Goal: Task Accomplishment & Management: Complete application form

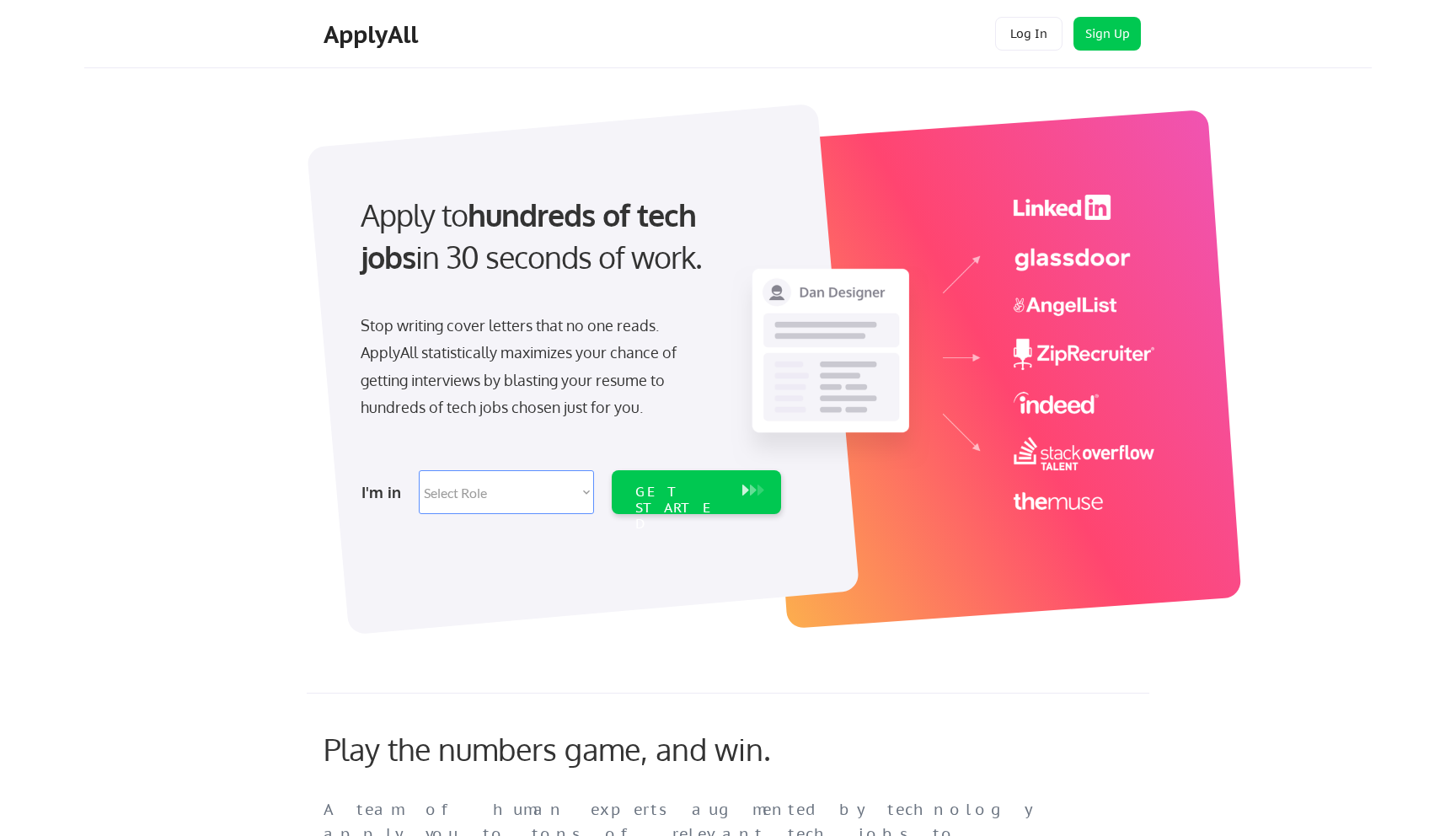
click at [486, 508] on select "Select Role Software Engineering Product Management Customer Success Sales UI/U…" at bounding box center [507, 492] width 176 height 43
select select ""hr_recruiting""
click at [419, 470] on select "Select Role Software Engineering Product Management Customer Success Sales UI/U…" at bounding box center [507, 492] width 176 height 43
select select ""hr_recruiting""
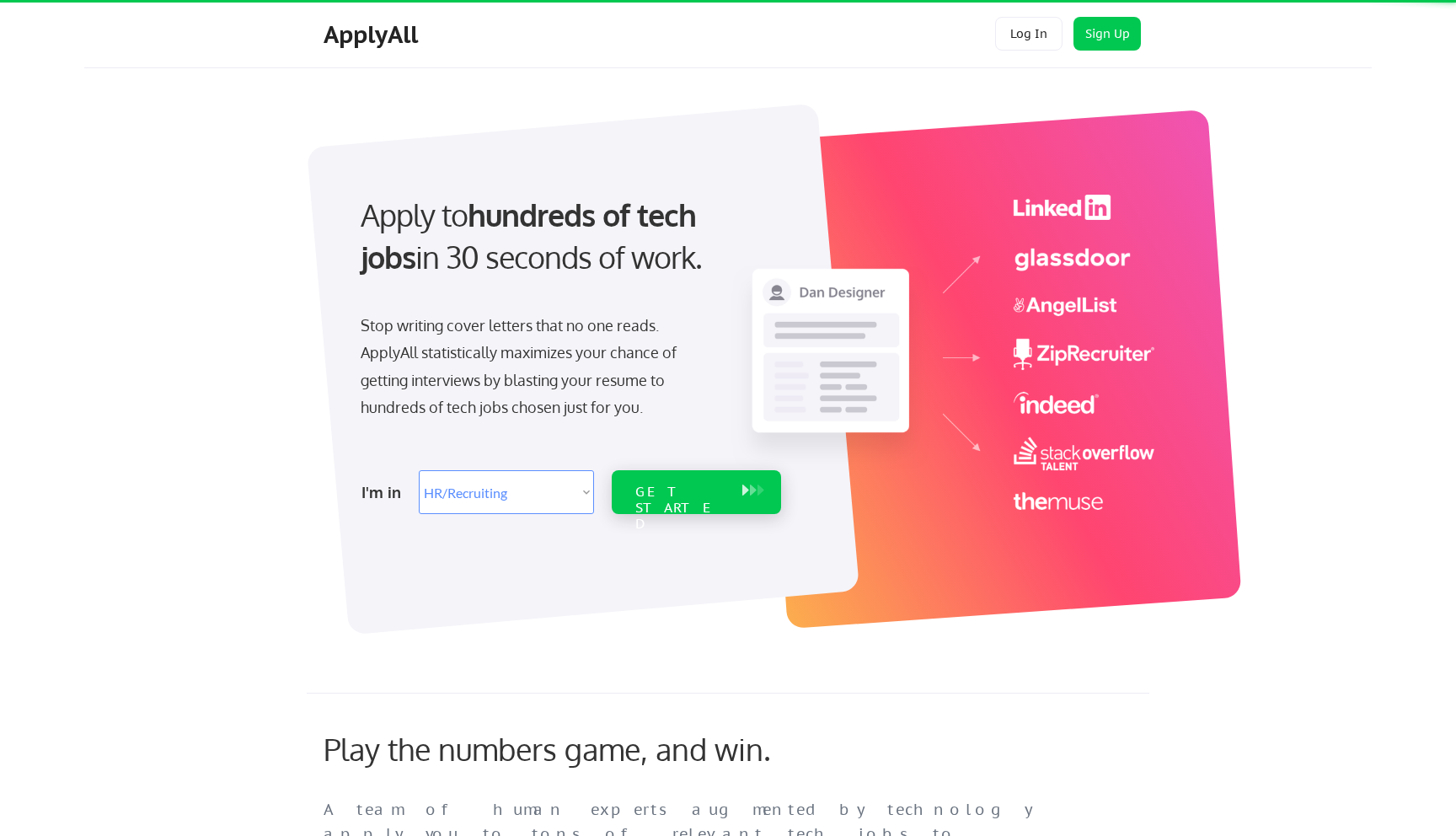
click at [692, 479] on div "GET STARTED" at bounding box center [680, 492] width 107 height 43
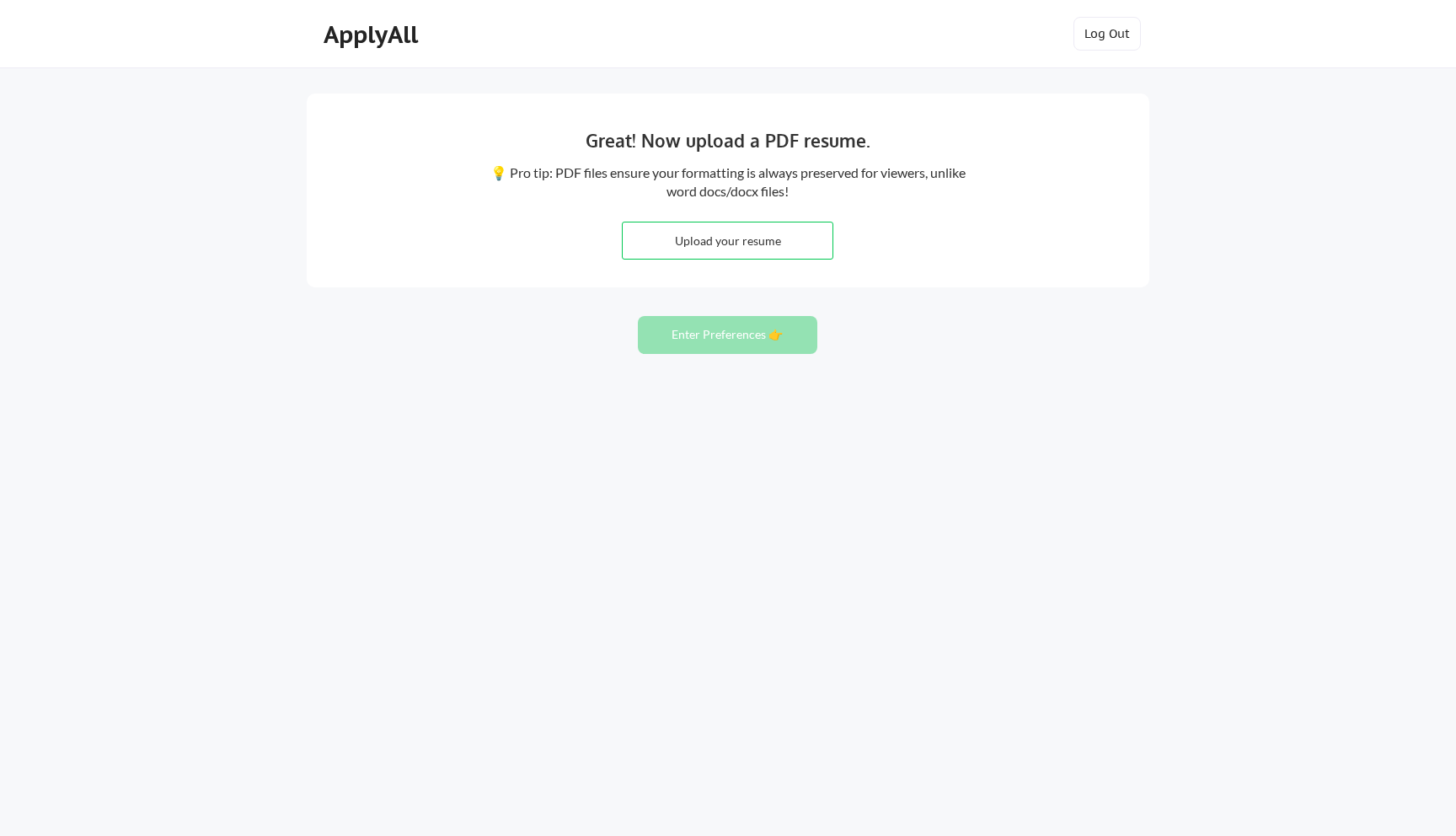
click at [755, 223] on input "file" at bounding box center [728, 241] width 210 height 36
type input "C:\fakepath\Cristina-Valentin-Resume 2025.7.28.pdf"
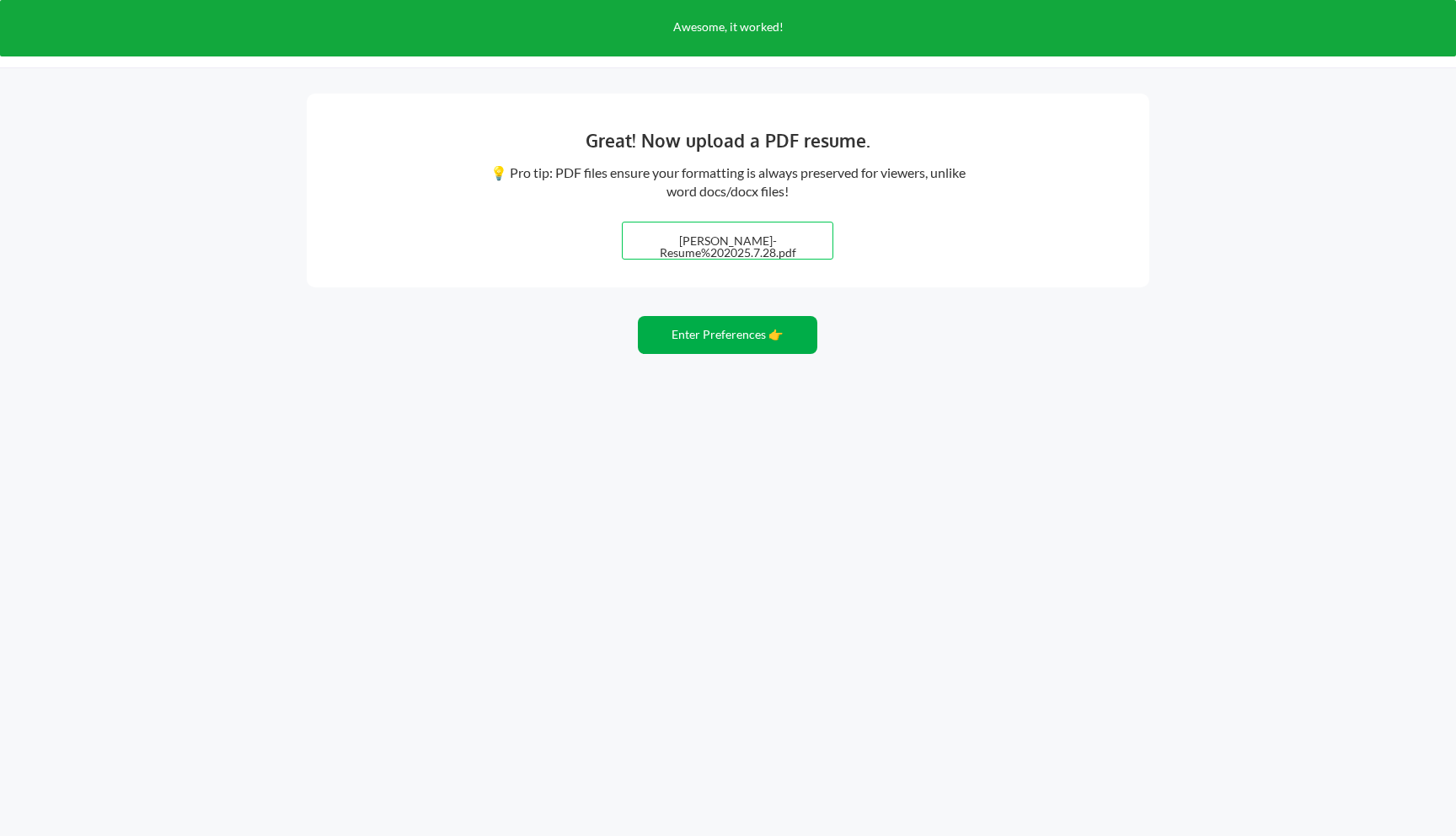
click at [766, 346] on button "Enter Preferences 👉" at bounding box center [728, 335] width 179 height 38
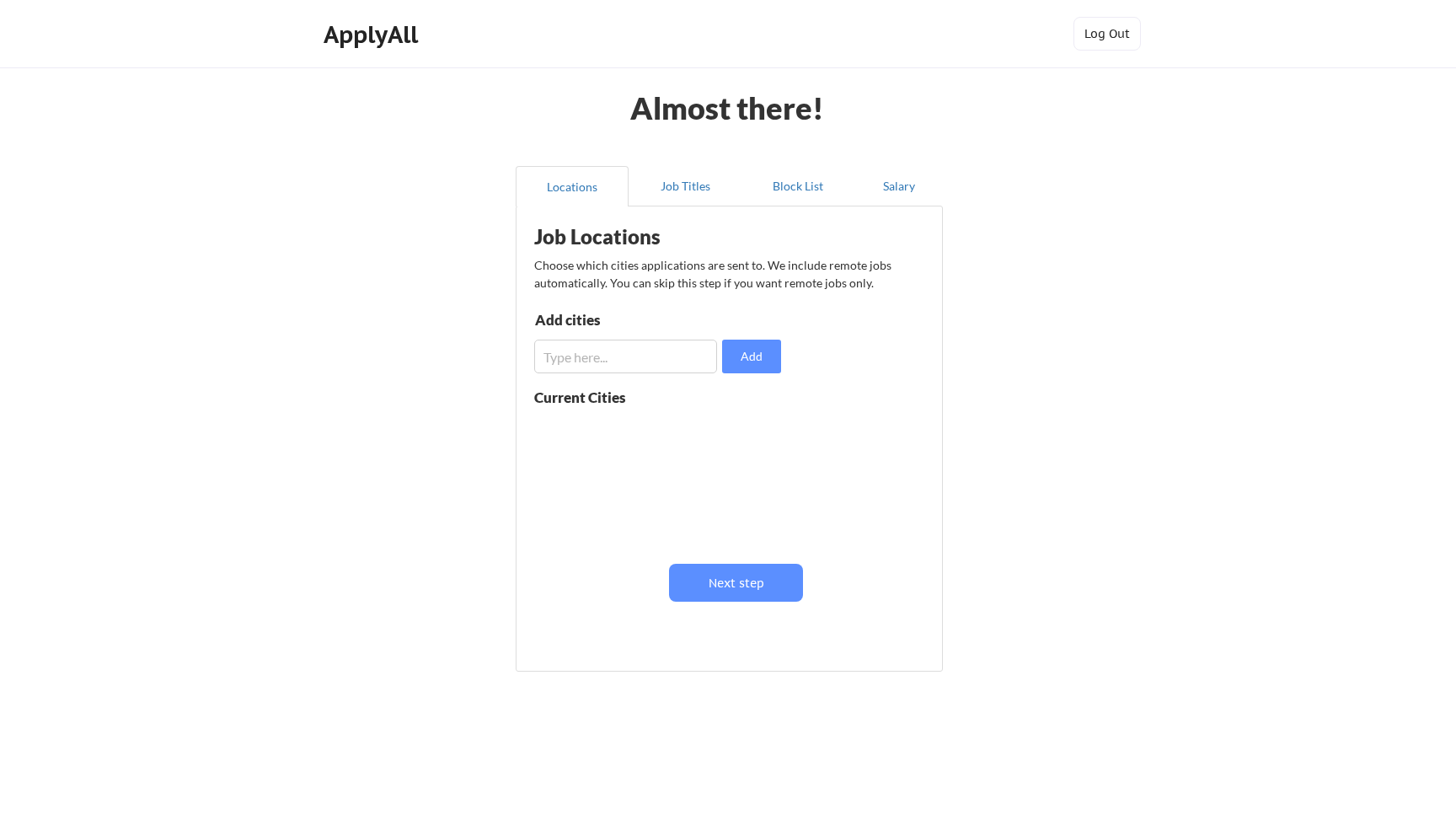
click at [633, 356] on input "input" at bounding box center [625, 356] width 183 height 33
type input "philadelphia"
click at [739, 367] on button "Add" at bounding box center [751, 356] width 59 height 33
click at [641, 364] on input "input" at bounding box center [625, 356] width 183 height 33
type input "exton"
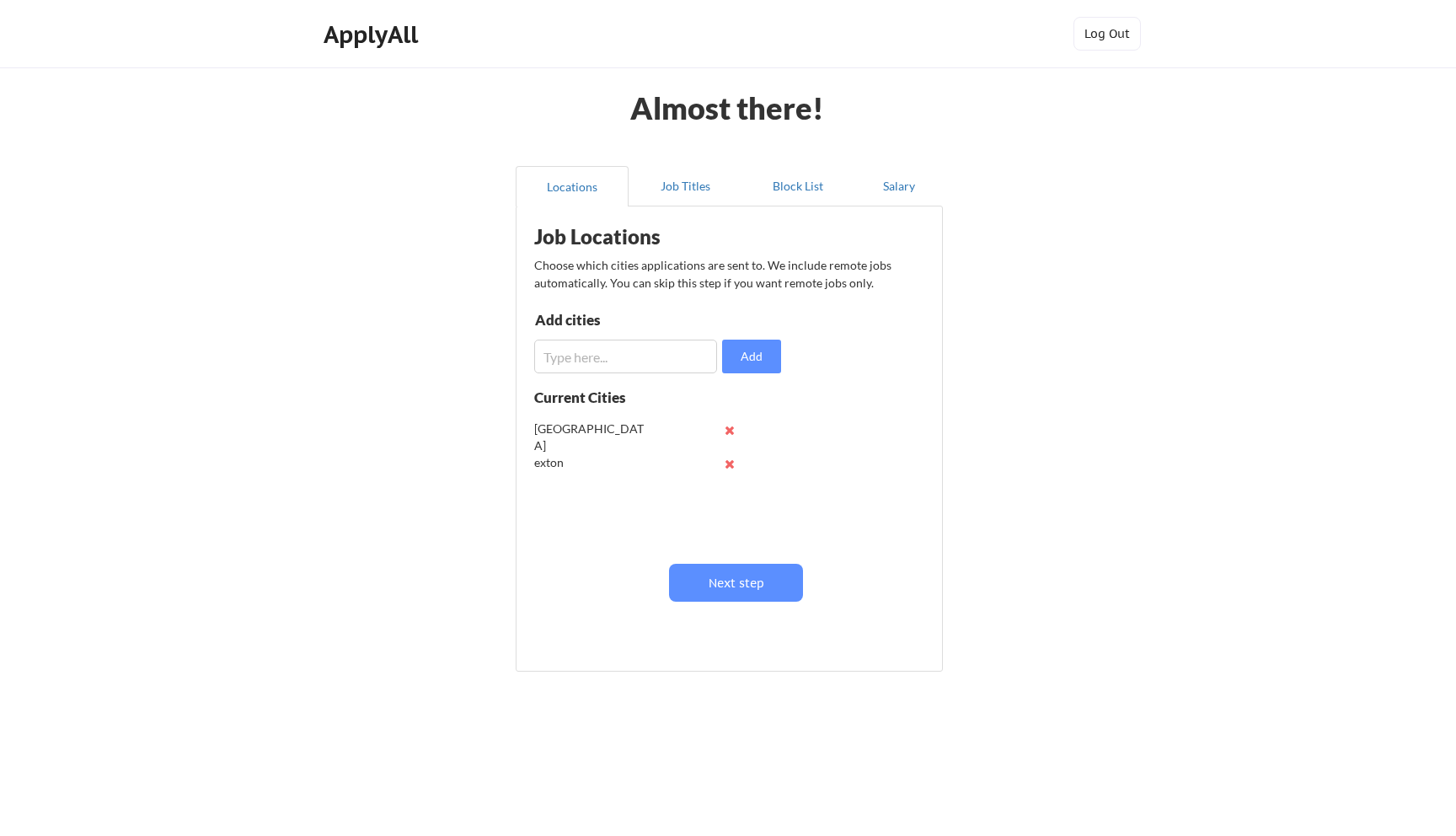
click at [618, 347] on input "input" at bounding box center [625, 356] width 183 height 33
type input "west chester"
click at [612, 362] on input "input" at bounding box center [625, 356] width 183 height 33
type input "media"
click at [619, 359] on input "input" at bounding box center [625, 356] width 183 height 33
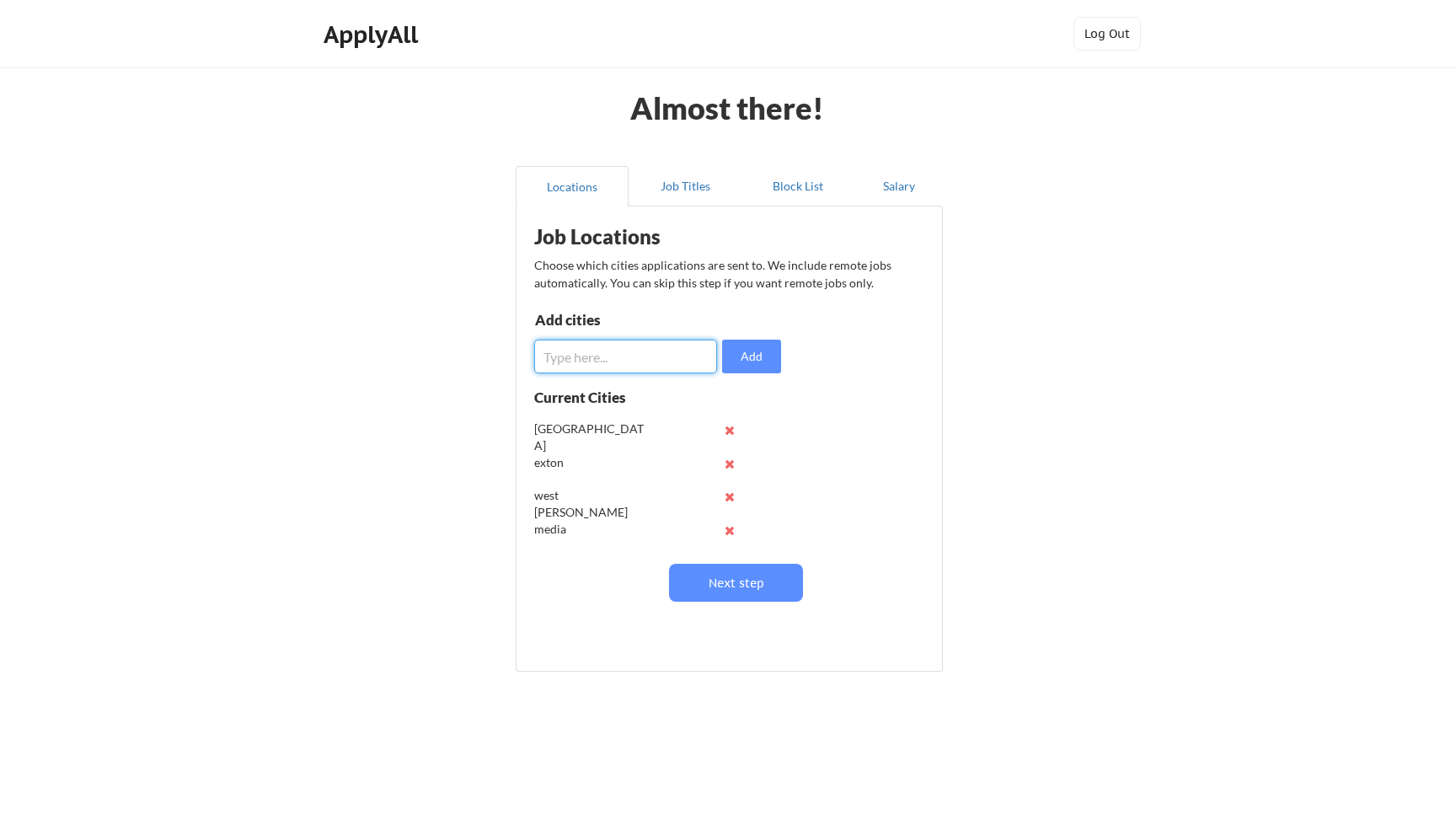
click at [620, 359] on input "input" at bounding box center [625, 356] width 183 height 33
type input "blue bell"
click at [743, 361] on button "Add" at bounding box center [751, 356] width 59 height 33
click at [716, 610] on div "Job Locations Choose which cities applications are sent to. We include remote j…" at bounding box center [732, 432] width 415 height 435
click at [680, 364] on input "input" at bounding box center [625, 356] width 183 height 33
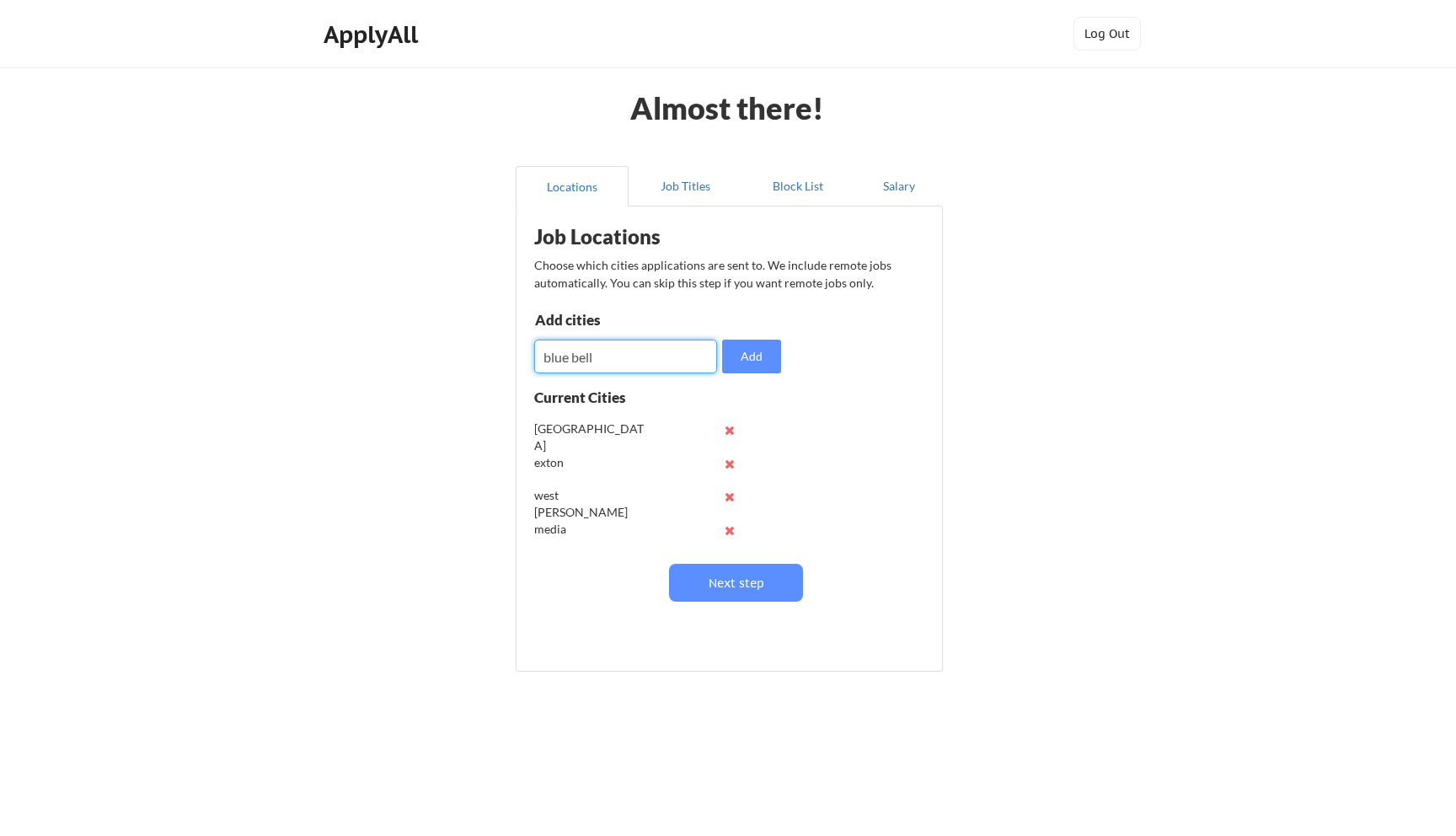
type input "blue bell"
click at [766, 351] on button "Add" at bounding box center [751, 356] width 59 height 33
click at [701, 587] on button "Next step" at bounding box center [736, 583] width 134 height 38
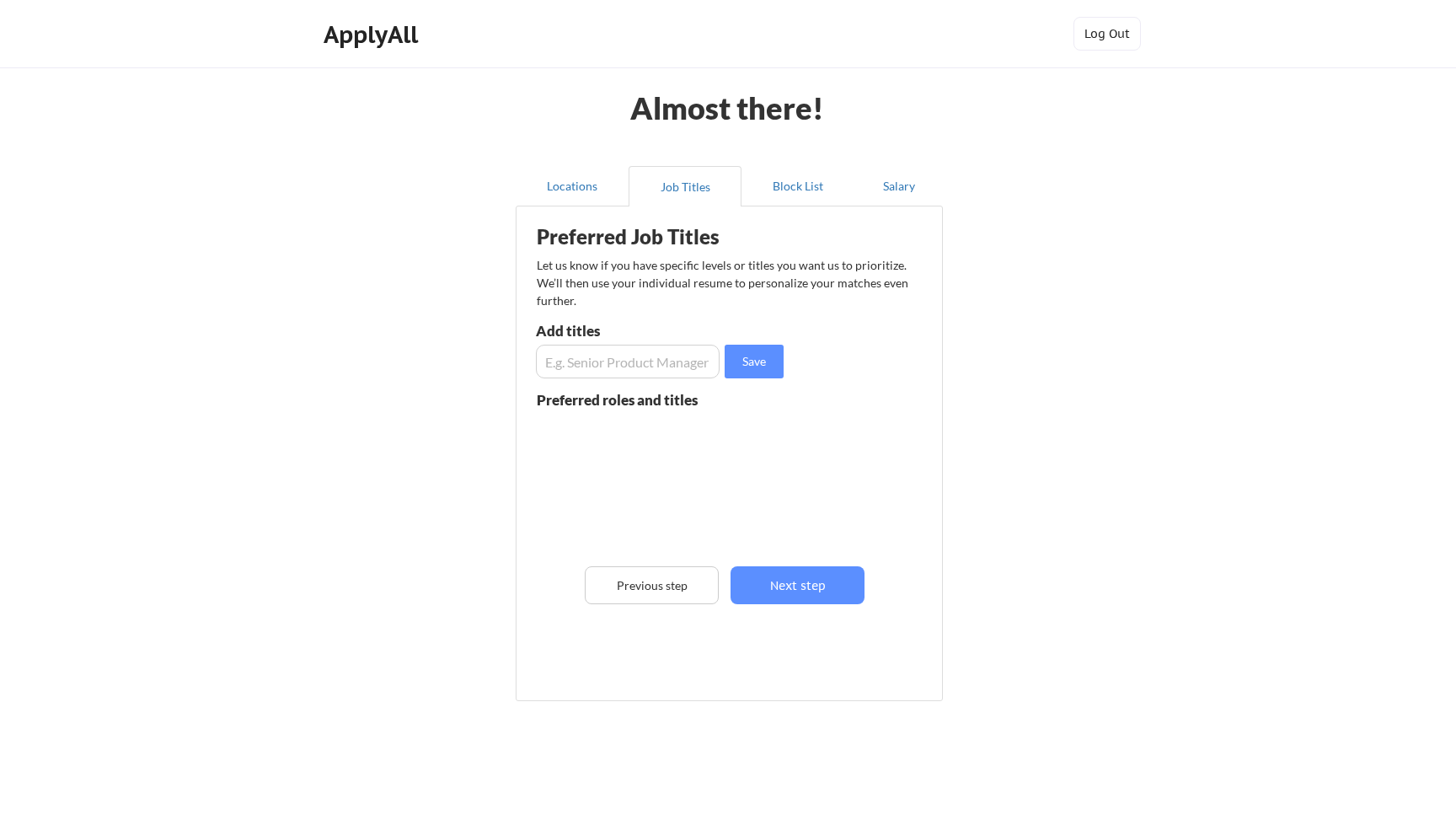
click at [654, 375] on input "input" at bounding box center [627, 361] width 184 height 33
type input "HR Director"
click at [752, 368] on button "Save" at bounding box center [754, 361] width 59 height 33
click at [634, 366] on input "input" at bounding box center [627, 361] width 184 height 33
type input "HR Manager"
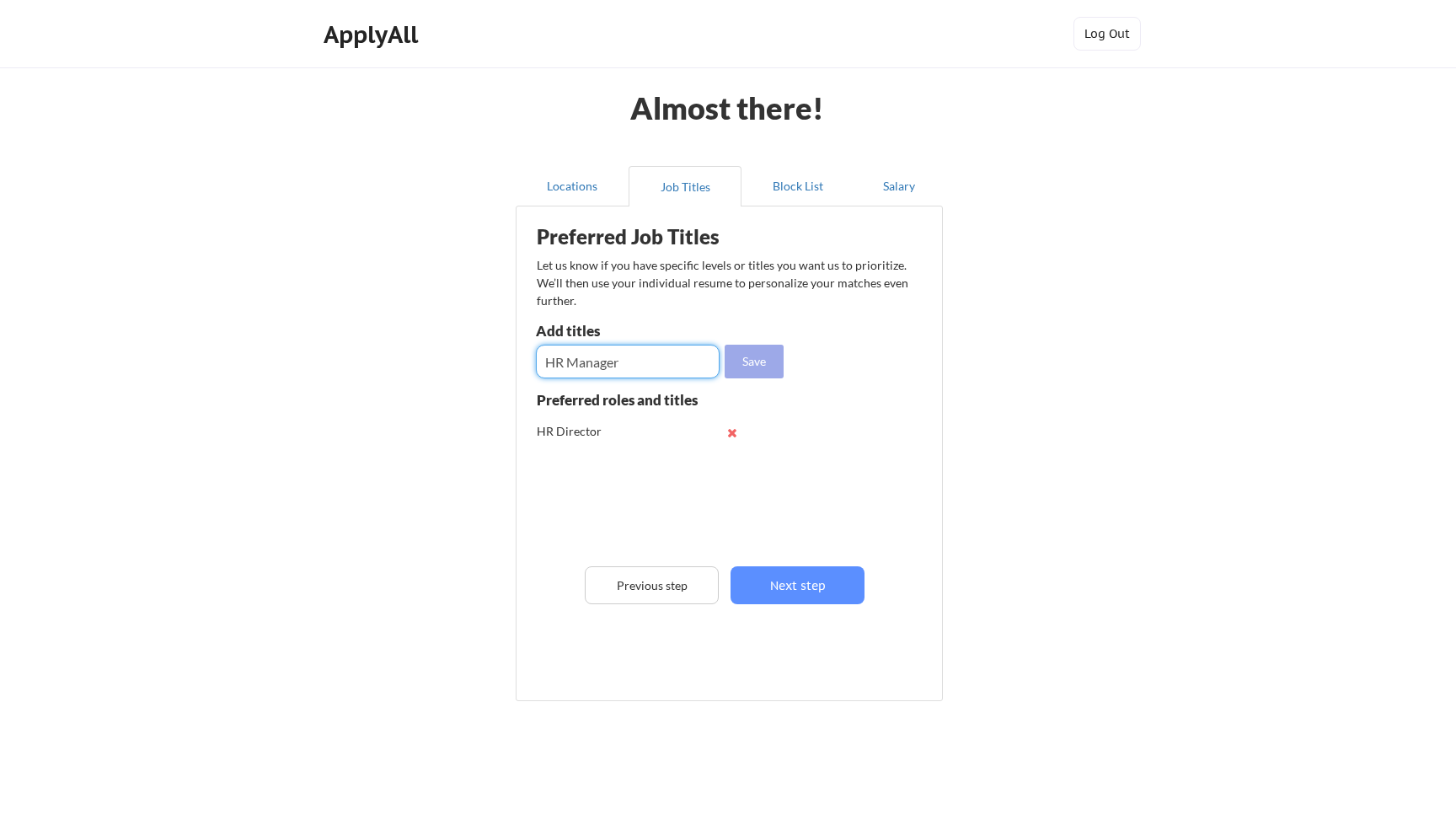
click at [745, 362] on button "Save" at bounding box center [754, 361] width 59 height 33
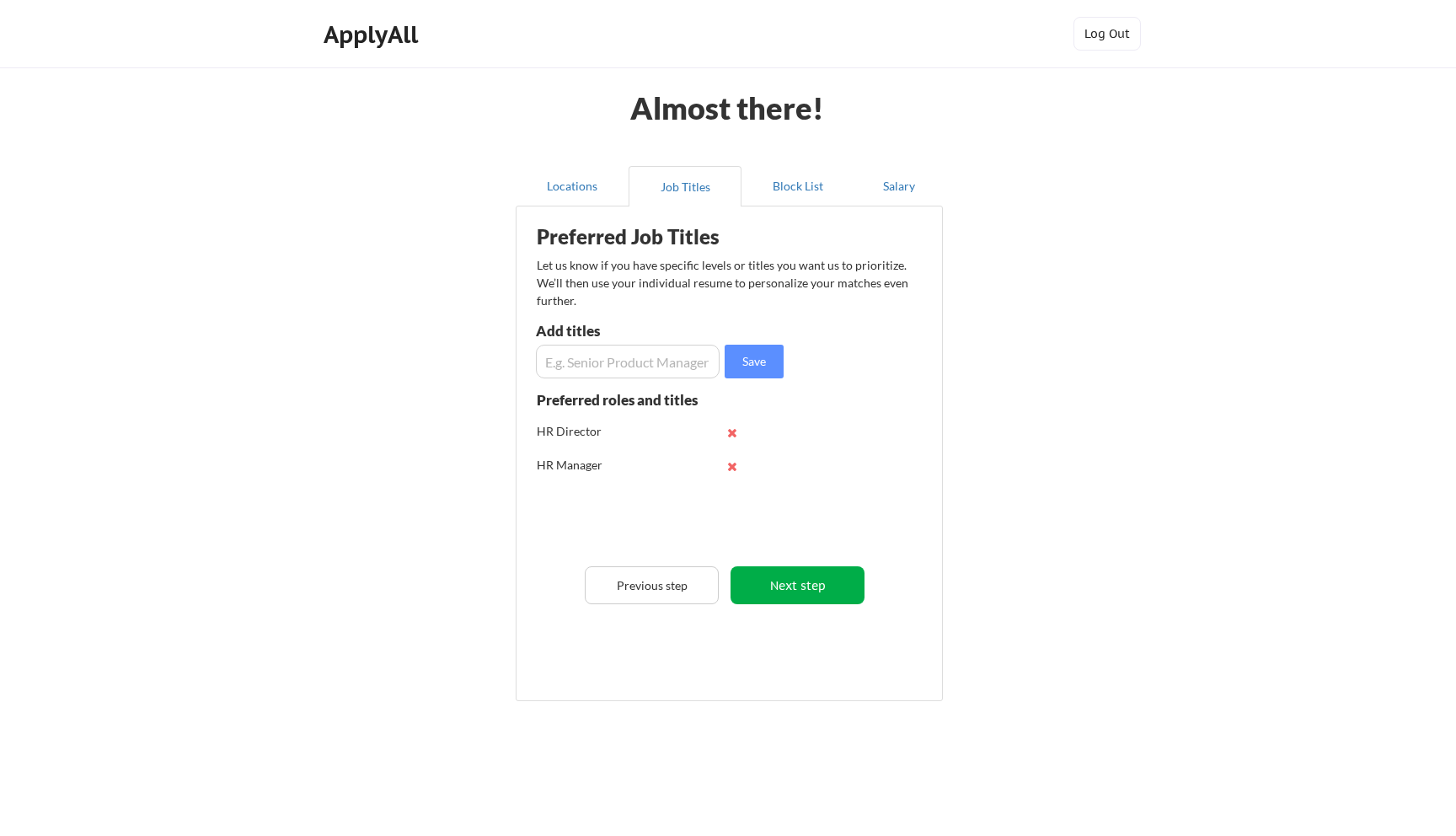
click at [804, 581] on button "Next step" at bounding box center [797, 585] width 134 height 38
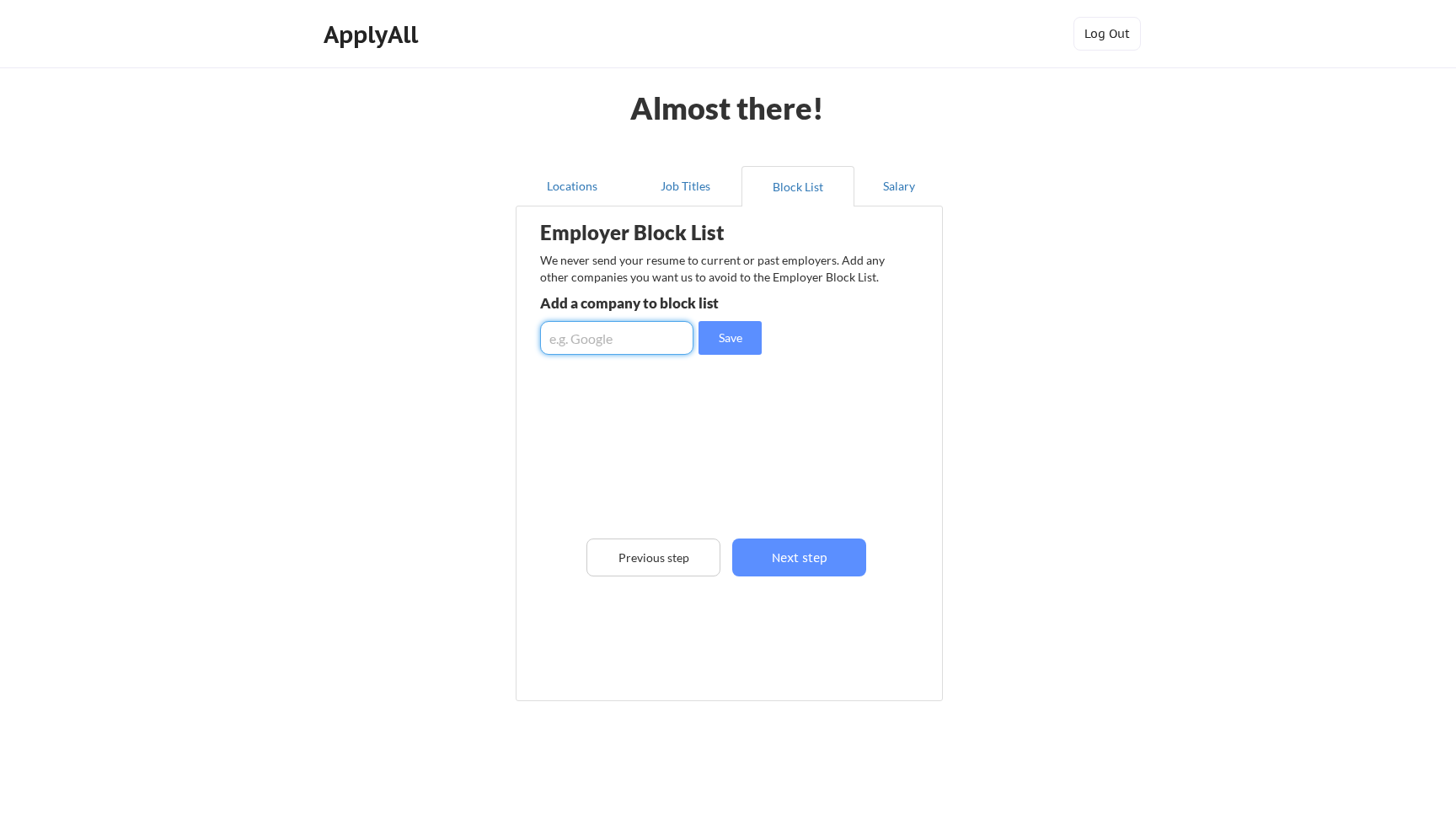
click at [619, 344] on input "input" at bounding box center [616, 337] width 153 height 33
type input "apis services"
click at [727, 344] on button "Save" at bounding box center [730, 337] width 63 height 33
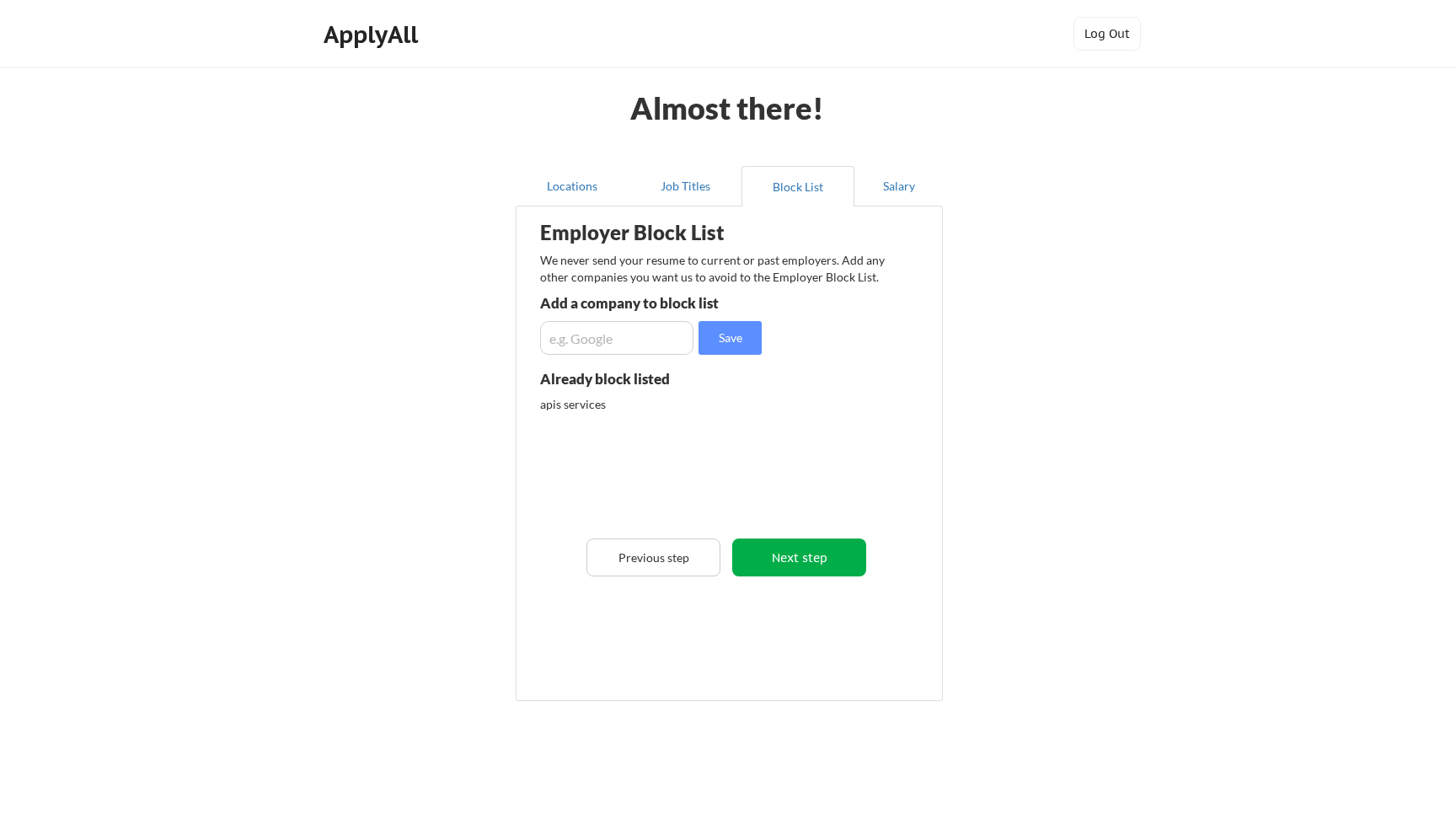
click at [795, 552] on button "Next step" at bounding box center [799, 557] width 134 height 38
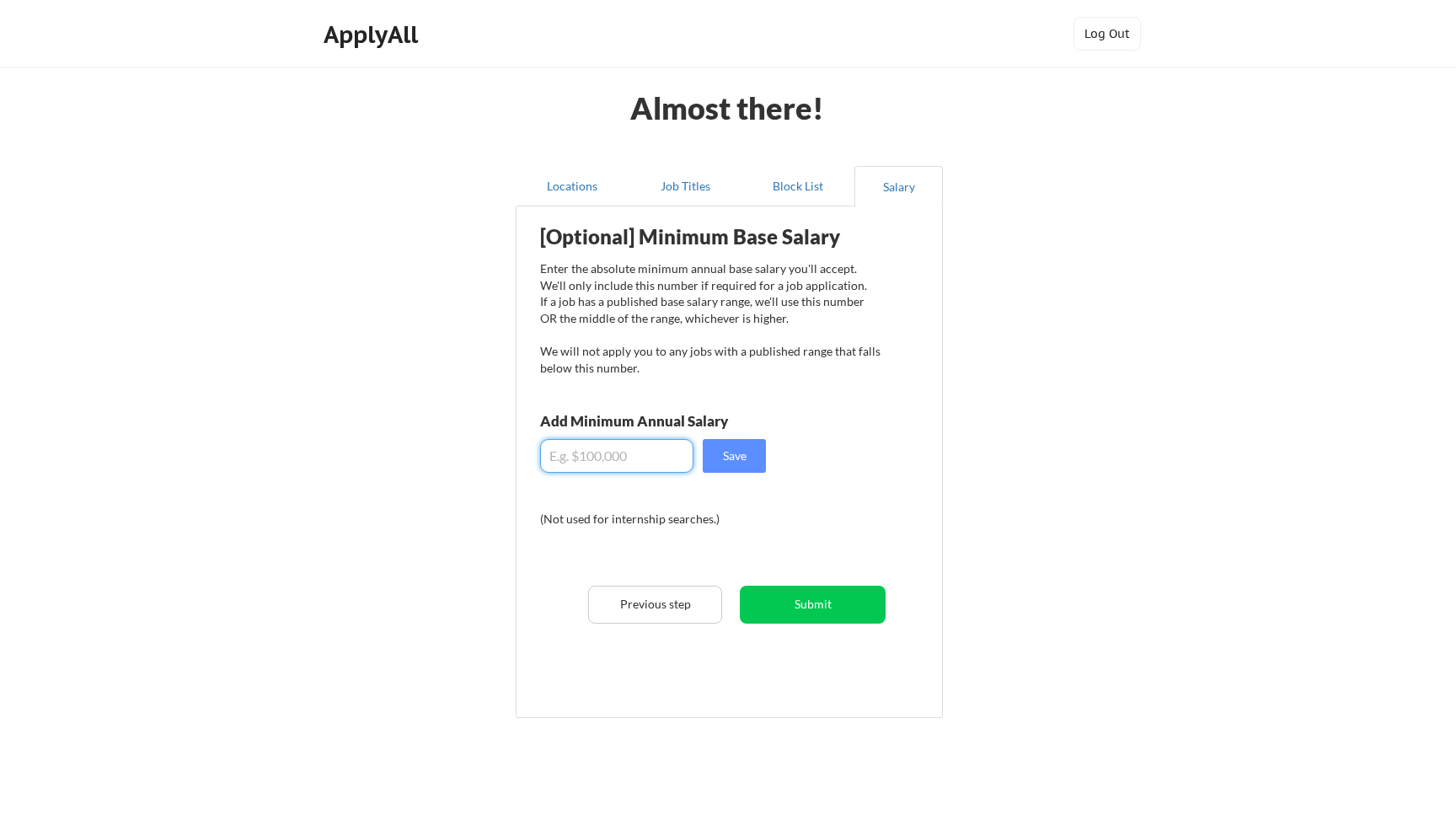
click at [668, 458] on input "input" at bounding box center [616, 455] width 153 height 33
type input "-$70,000"
click at [713, 464] on button "Save" at bounding box center [735, 455] width 63 height 33
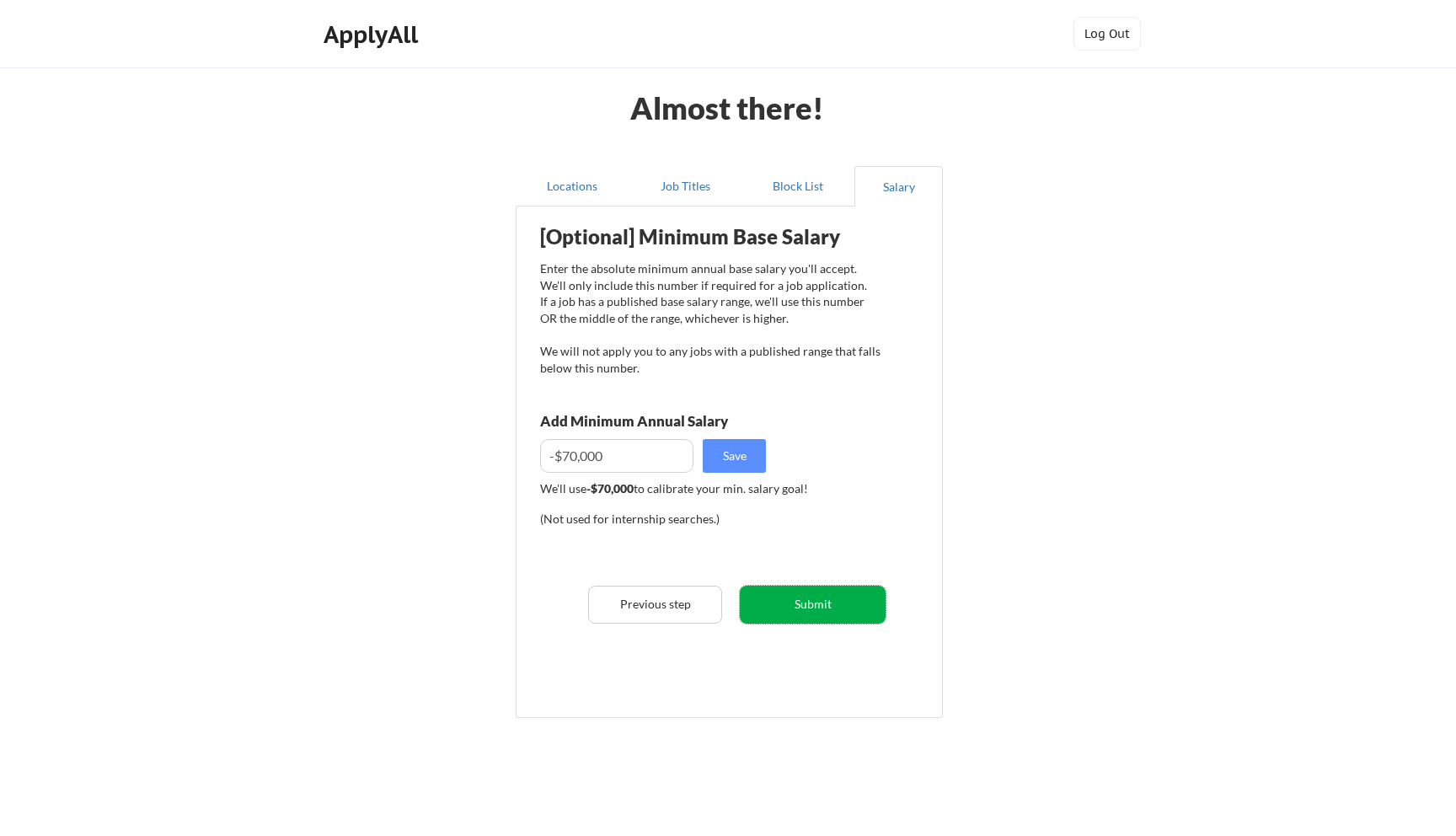
click at [825, 607] on button "Submit" at bounding box center [813, 604] width 146 height 38
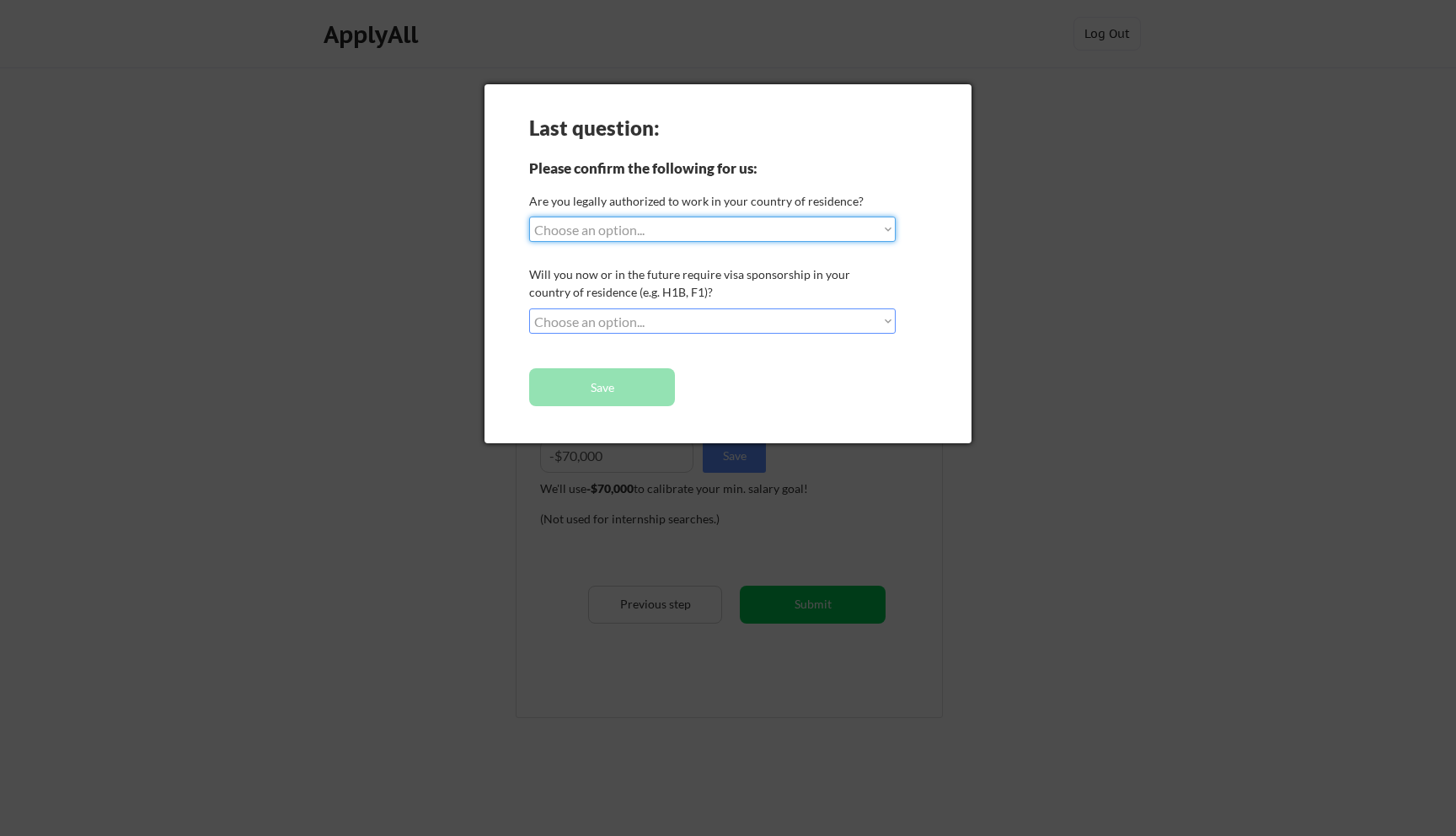
click at [735, 227] on select "Choose an option... Yes, I am a US Citizen Yes, I am a Canadian Citizen Yes, I …" at bounding box center [712, 229] width 366 height 25
select select ""yes__i_am_a_us_citizen""
click at [529, 216] on select "Choose an option... Yes, I am a US Citizen Yes, I am a Canadian Citizen Yes, I …" at bounding box center [712, 229] width 366 height 25
click at [700, 318] on select "Choose an option... No, I will not need sponsorship Yes, I will need sponsorship" at bounding box center [712, 321] width 366 height 25
select select ""no__i_will_not_need_sponsorship""
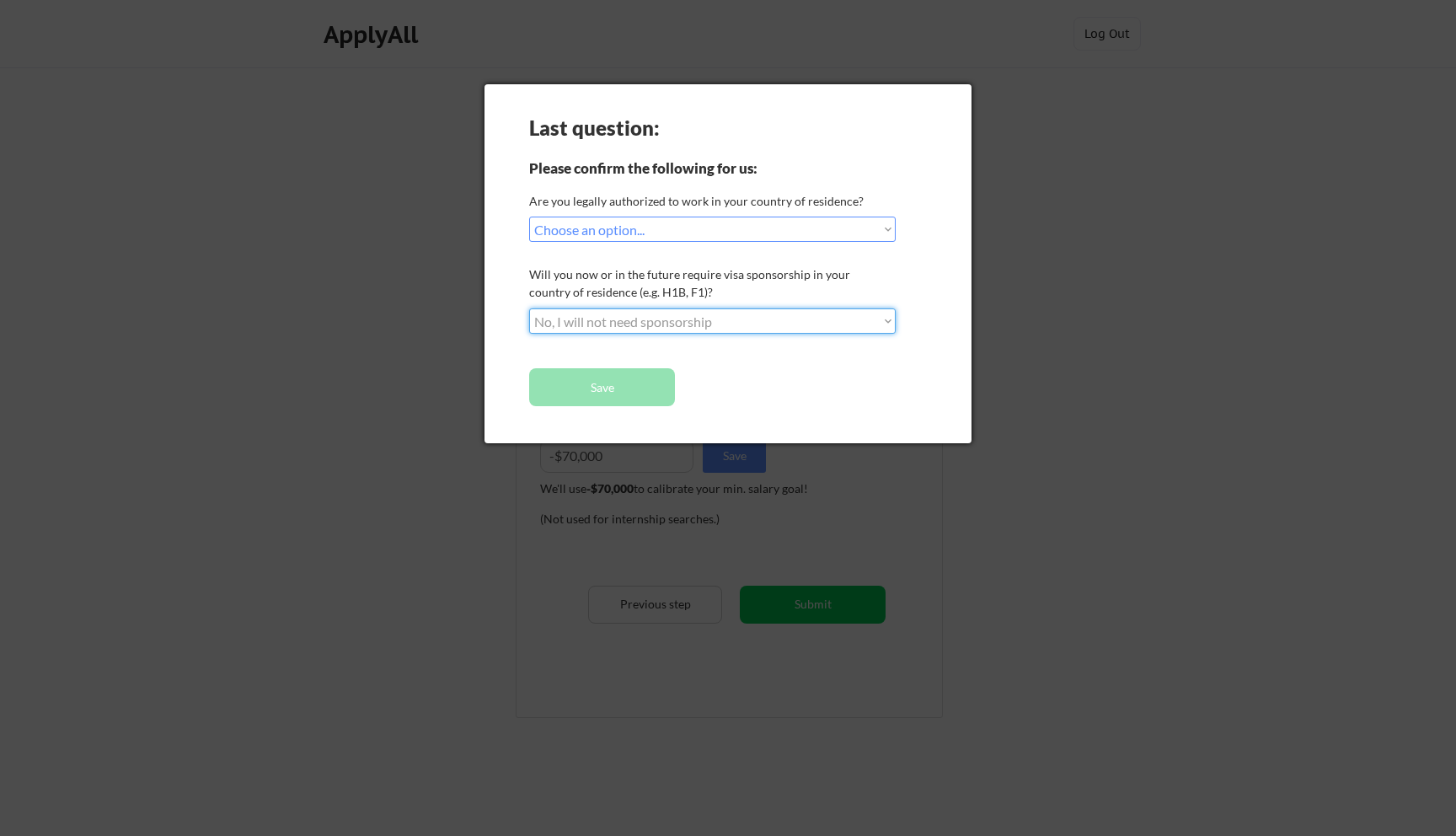
click at [529, 309] on select "Choose an option... No, I will not need sponsorship Yes, I will need sponsorship" at bounding box center [712, 321] width 366 height 25
click at [631, 399] on button "Save" at bounding box center [602, 387] width 146 height 38
